Goal: Check status: Check status

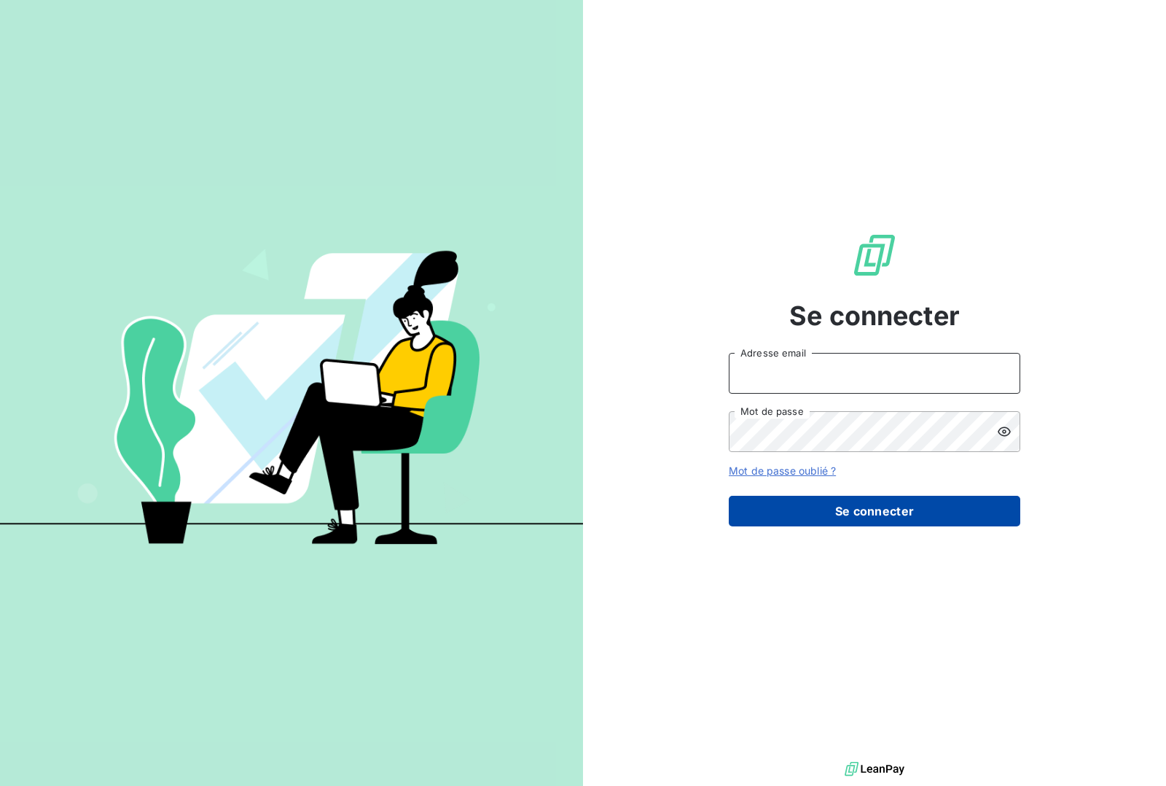
type input "[EMAIL_ADDRESS][DOMAIN_NAME]"
click at [843, 517] on button "Se connecter" at bounding box center [875, 511] width 292 height 31
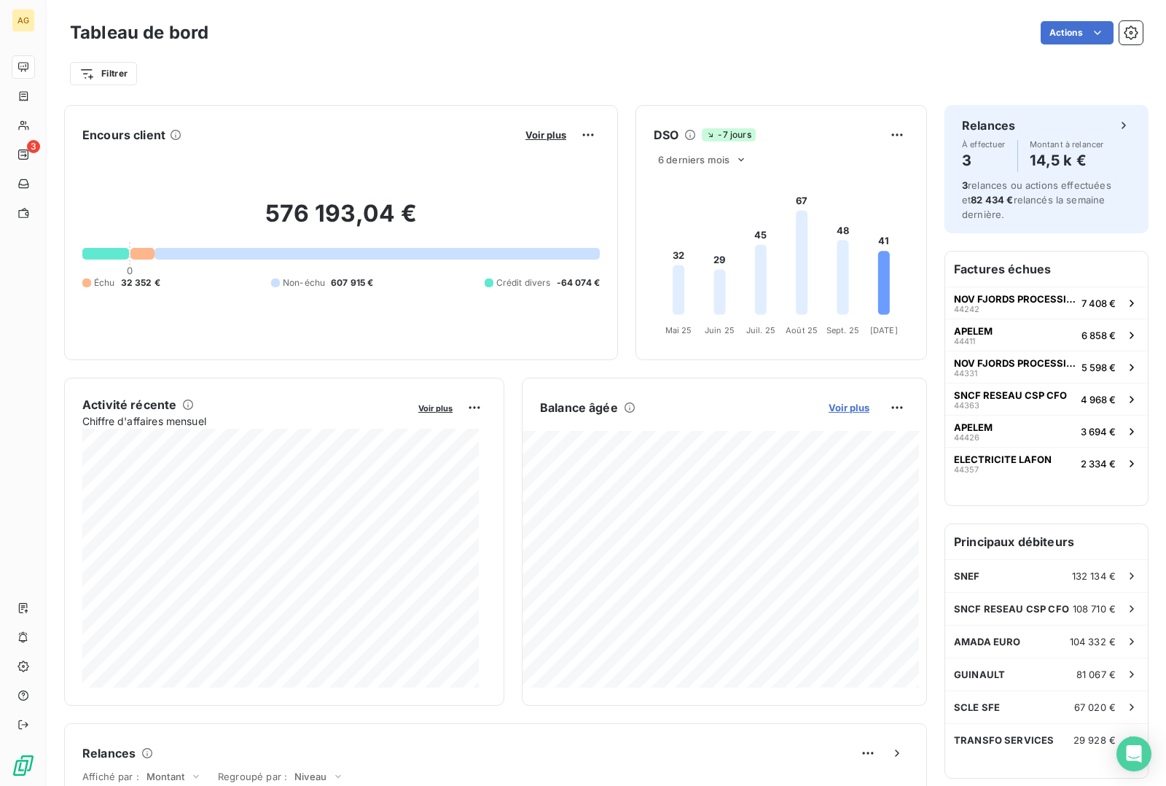
click at [837, 402] on span "Voir plus" at bounding box center [849, 408] width 41 height 12
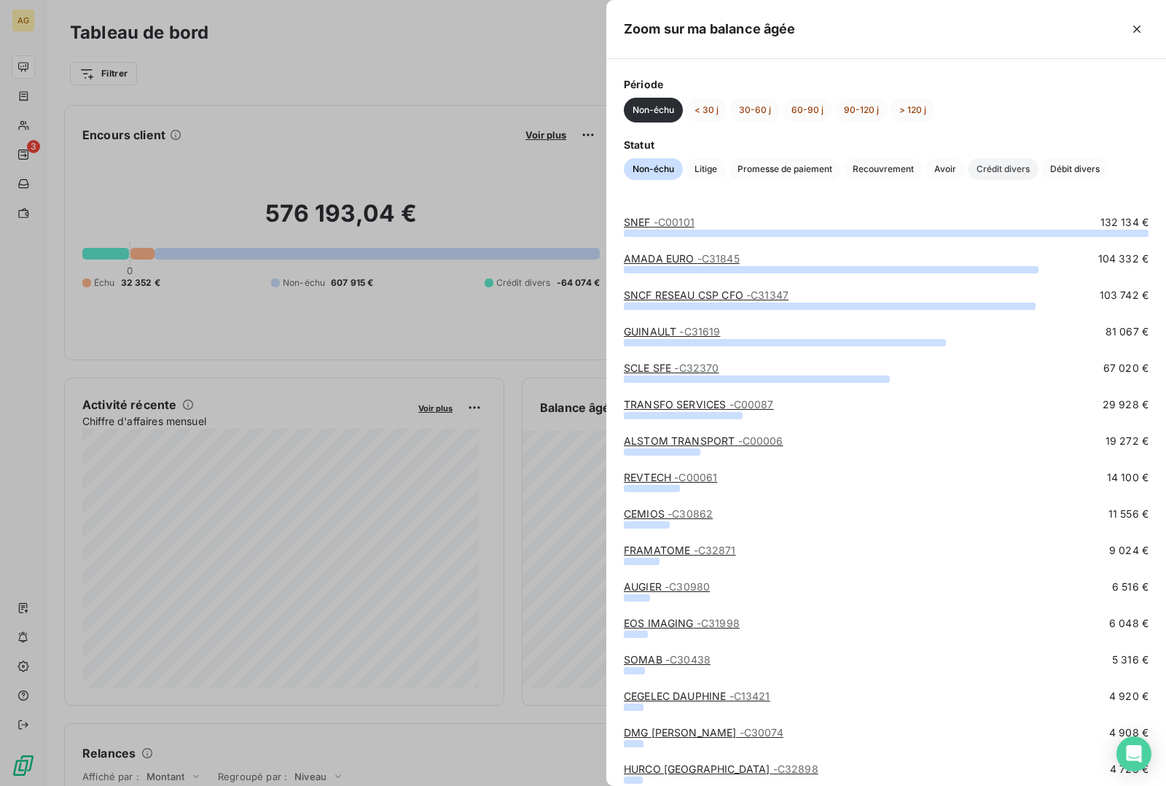
click at [1012, 169] on span "Crédit divers" at bounding box center [1003, 169] width 71 height 22
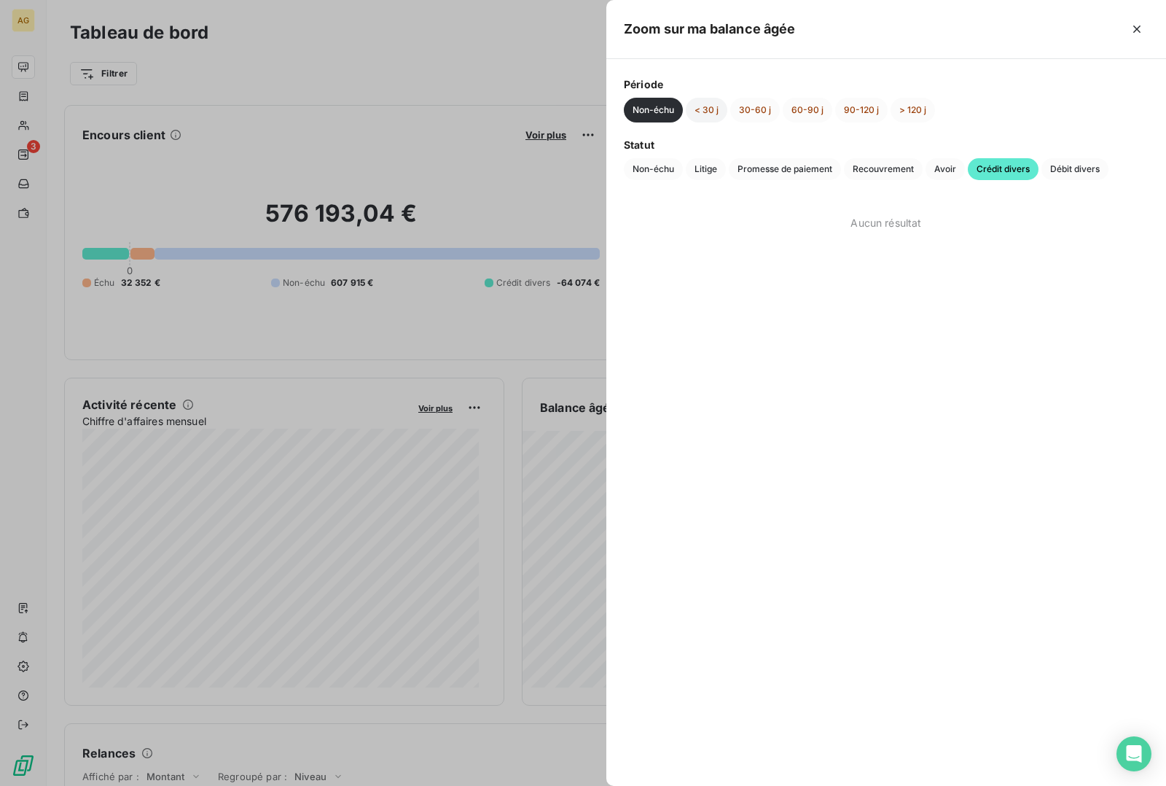
click at [705, 111] on button "< 30 j" at bounding box center [707, 110] width 42 height 25
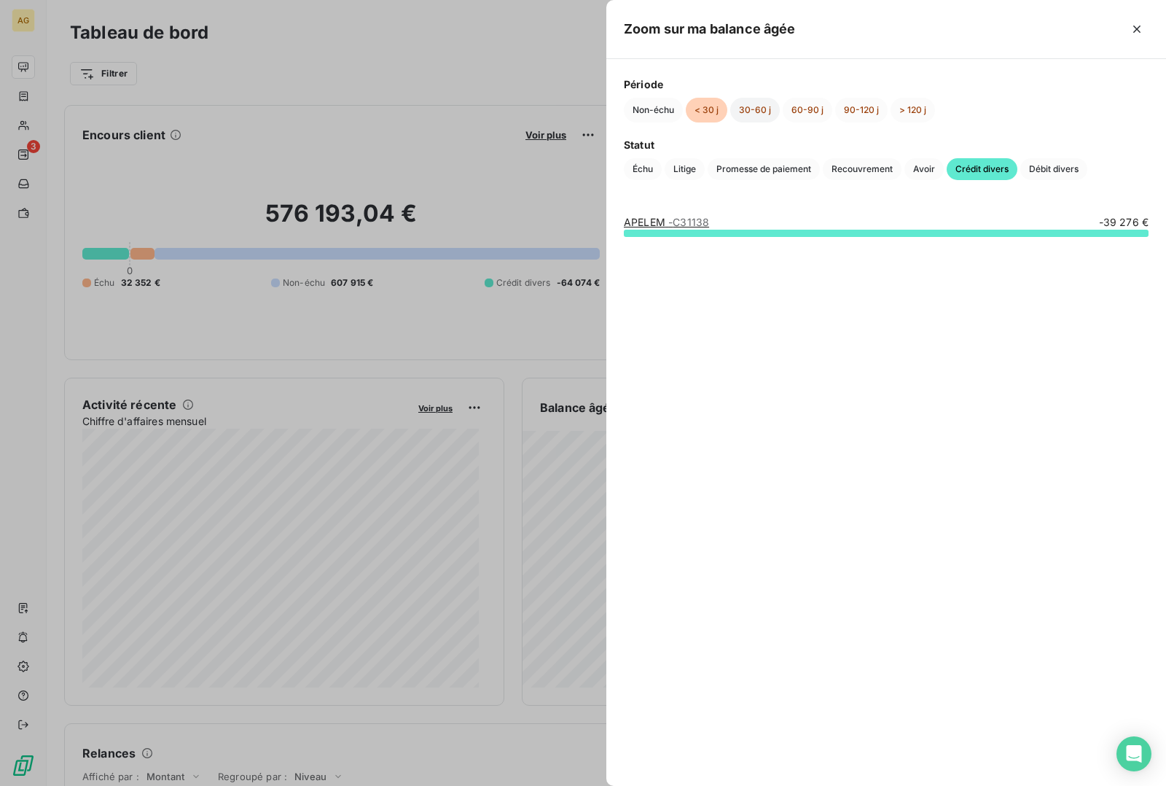
click at [764, 109] on button "30-60 j" at bounding box center [755, 110] width 50 height 25
click at [800, 106] on button "60-90 j" at bounding box center [808, 110] width 50 height 25
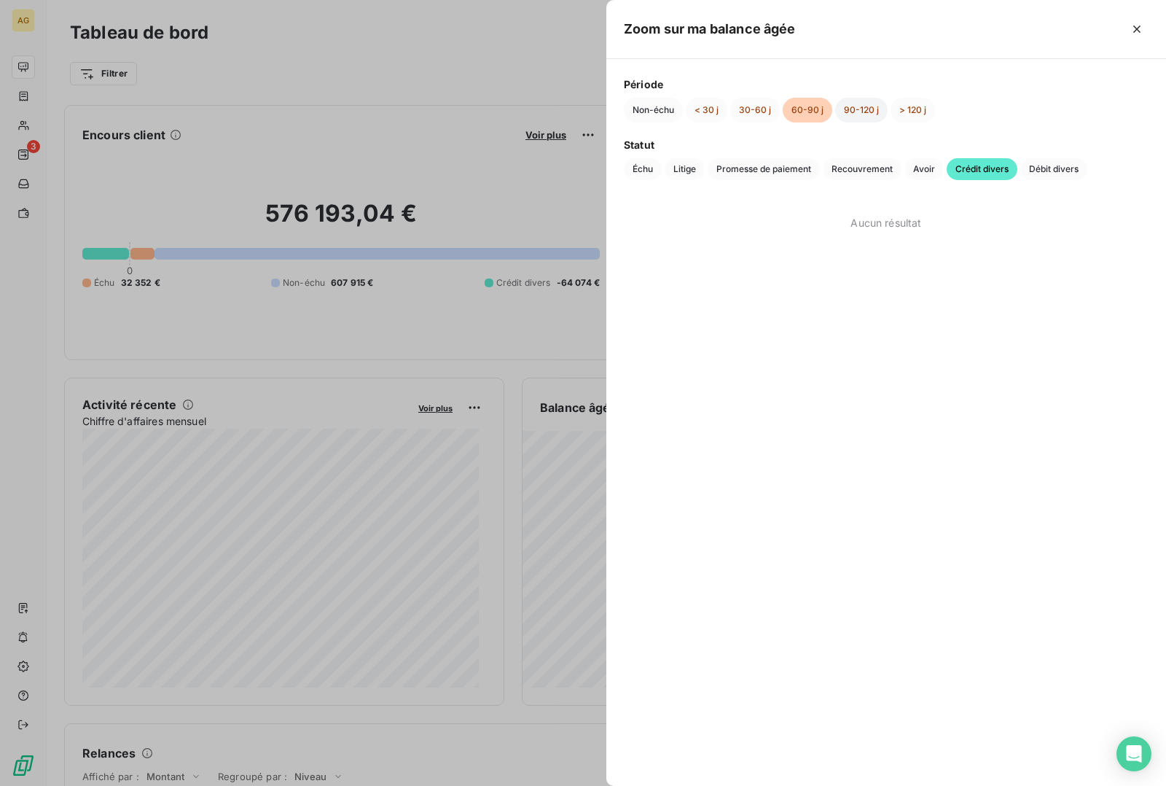
click at [851, 106] on button "90-120 j" at bounding box center [861, 110] width 52 height 25
click at [711, 110] on button "< 30 j" at bounding box center [707, 110] width 42 height 25
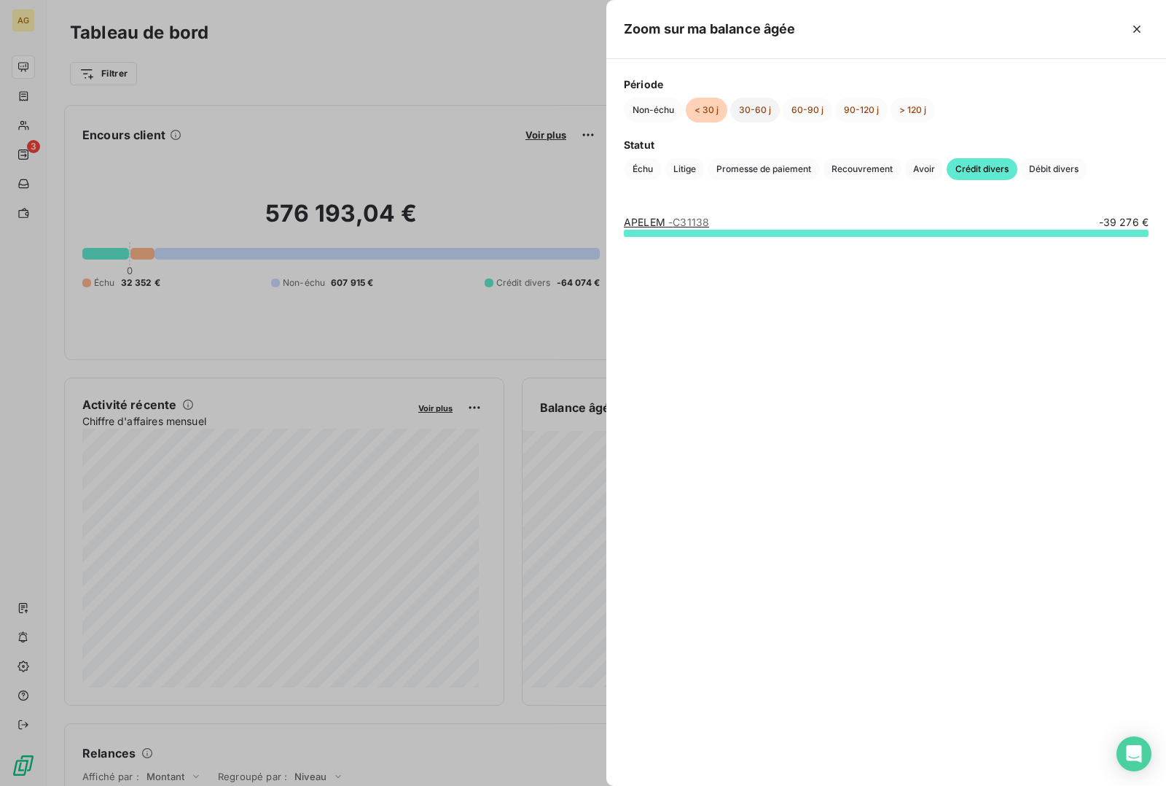
click at [748, 106] on button "30-60 j" at bounding box center [755, 110] width 50 height 25
click at [701, 106] on button "< 30 j" at bounding box center [707, 110] width 42 height 25
